Goal: Check status: Check status

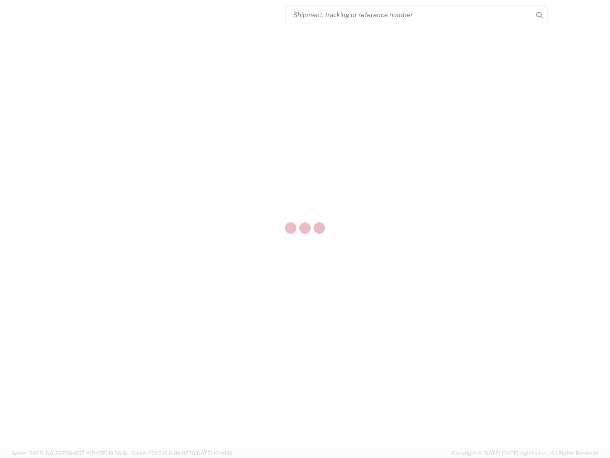
select select "US"
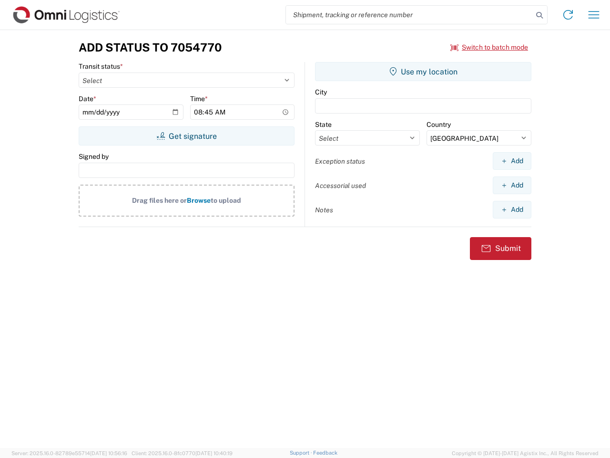
click at [410, 15] on input "search" at bounding box center [409, 15] width 247 height 18
click at [540, 15] on icon at bounding box center [539, 15] width 13 height 13
click at [568, 15] on icon at bounding box center [568, 14] width 15 height 15
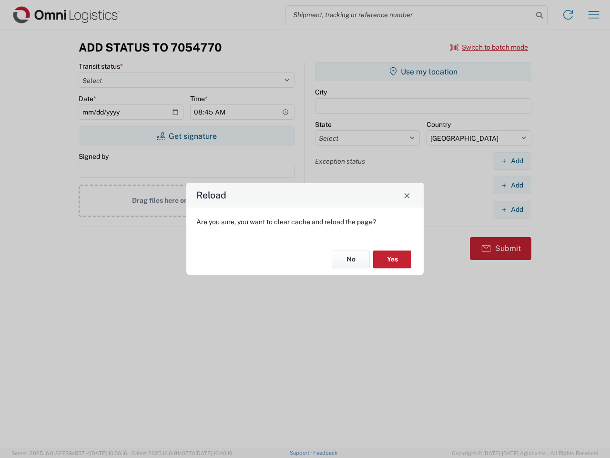
click at [490, 47] on div "Reload Are you sure, you want to clear cache and reload the page? No Yes" at bounding box center [305, 229] width 610 height 458
click at [186, 136] on div "Reload Are you sure, you want to clear cache and reload the page? No Yes" at bounding box center [305, 229] width 610 height 458
click at [423, 72] on div "Reload Are you sure, you want to clear cache and reload the page? No Yes" at bounding box center [305, 229] width 610 height 458
click at [512, 161] on div "Reload Are you sure, you want to clear cache and reload the page? No Yes" at bounding box center [305, 229] width 610 height 458
click at [512, 185] on div "Reload Are you sure, you want to clear cache and reload the page? No Yes" at bounding box center [305, 229] width 610 height 458
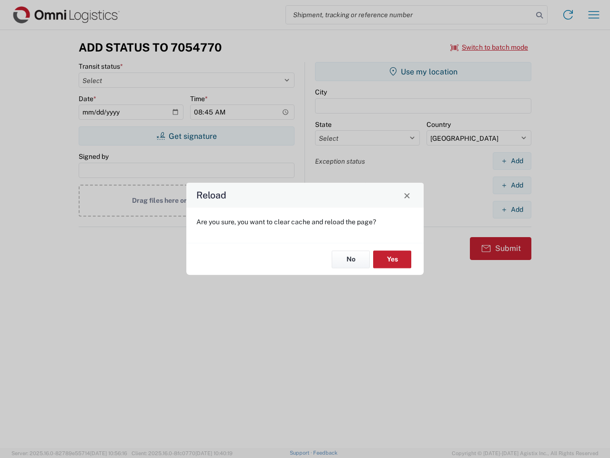
click at [512, 209] on div "Reload Are you sure, you want to clear cache and reload the page? No Yes" at bounding box center [305, 229] width 610 height 458
